Goal: Information Seeking & Learning: Learn about a topic

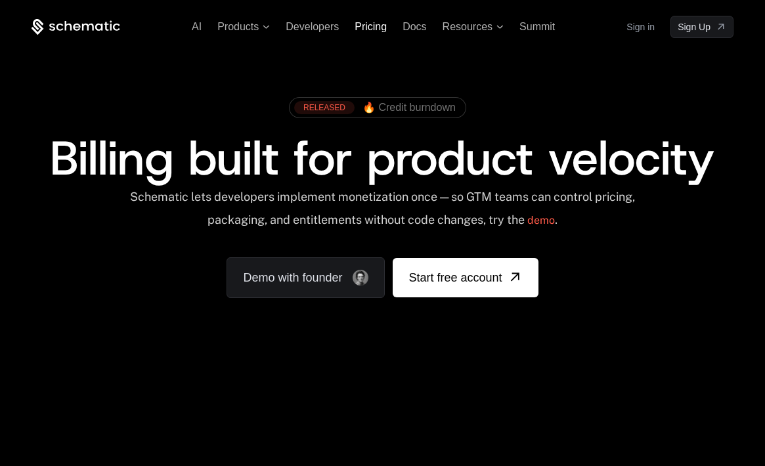
click at [370, 26] on span "Pricing" at bounding box center [371, 26] width 32 height 11
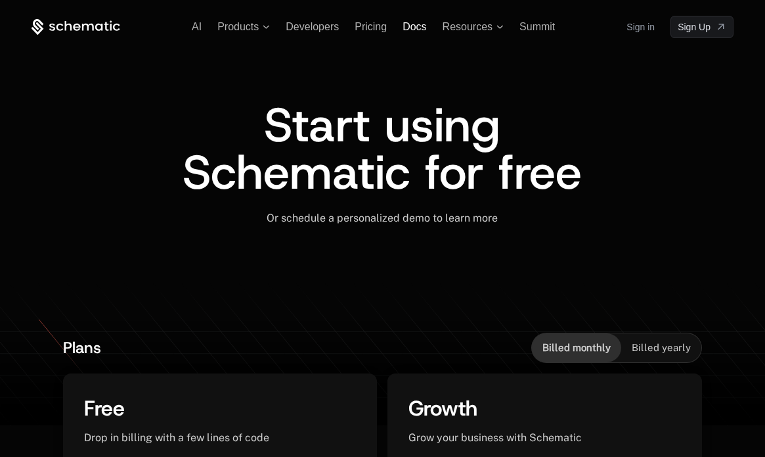
click at [415, 26] on span "Docs" at bounding box center [415, 26] width 24 height 11
